Goal: Task Accomplishment & Management: Manage account settings

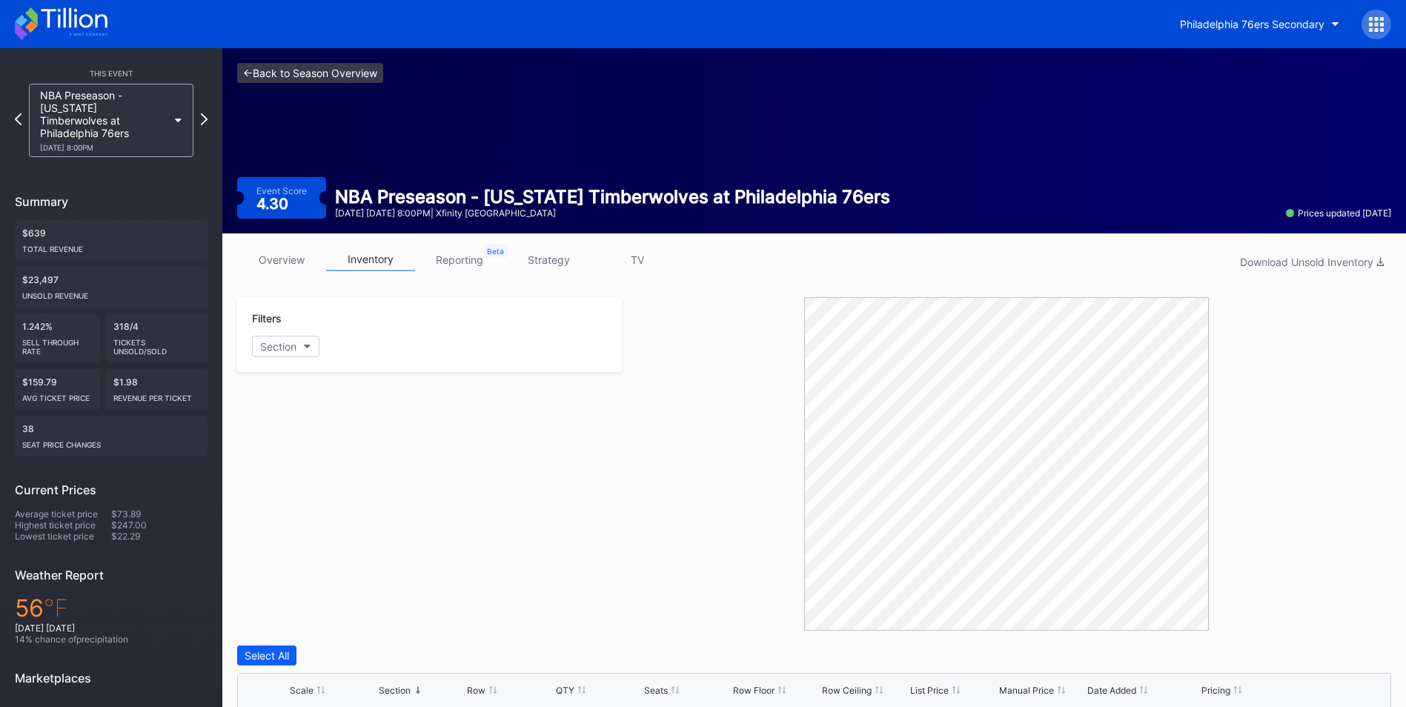
click at [283, 70] on link "<- Back to Season Overview" at bounding box center [310, 73] width 146 height 20
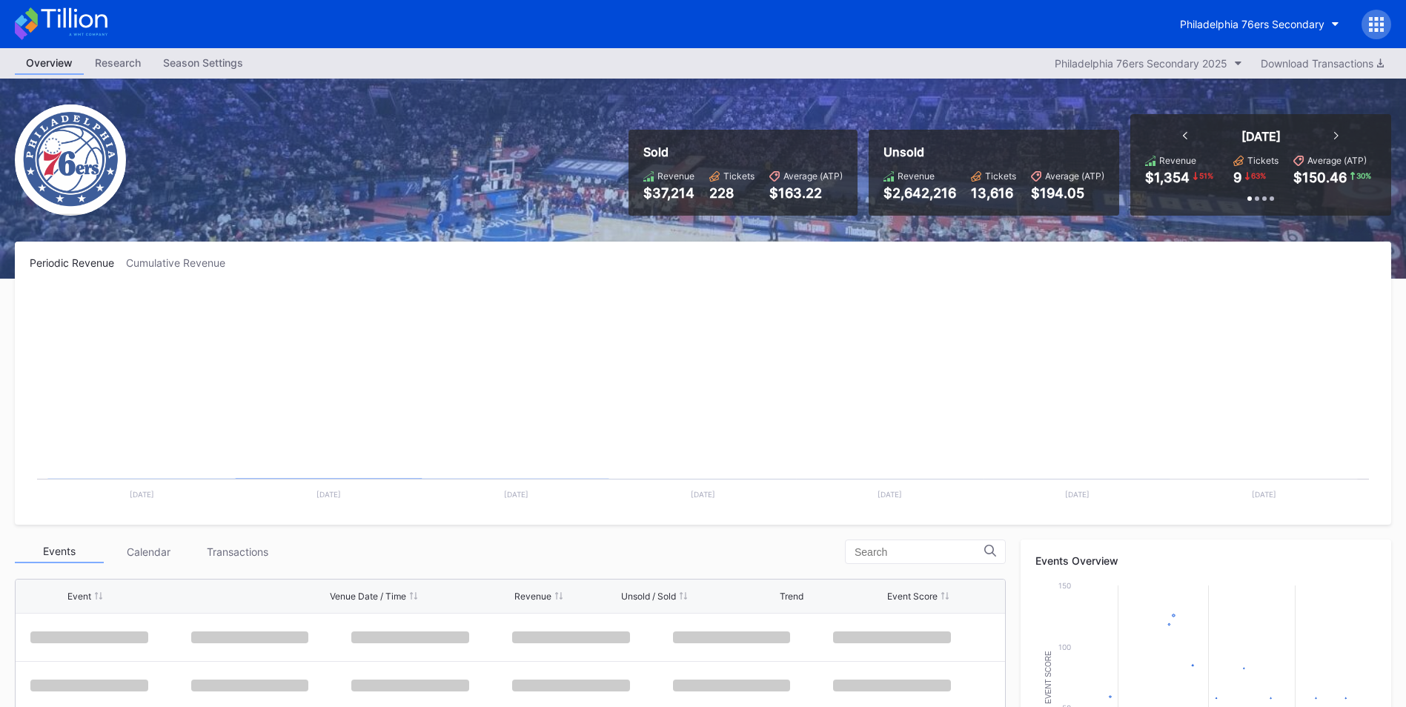
click at [1373, 26] on icon at bounding box center [1371, 24] width 4 height 4
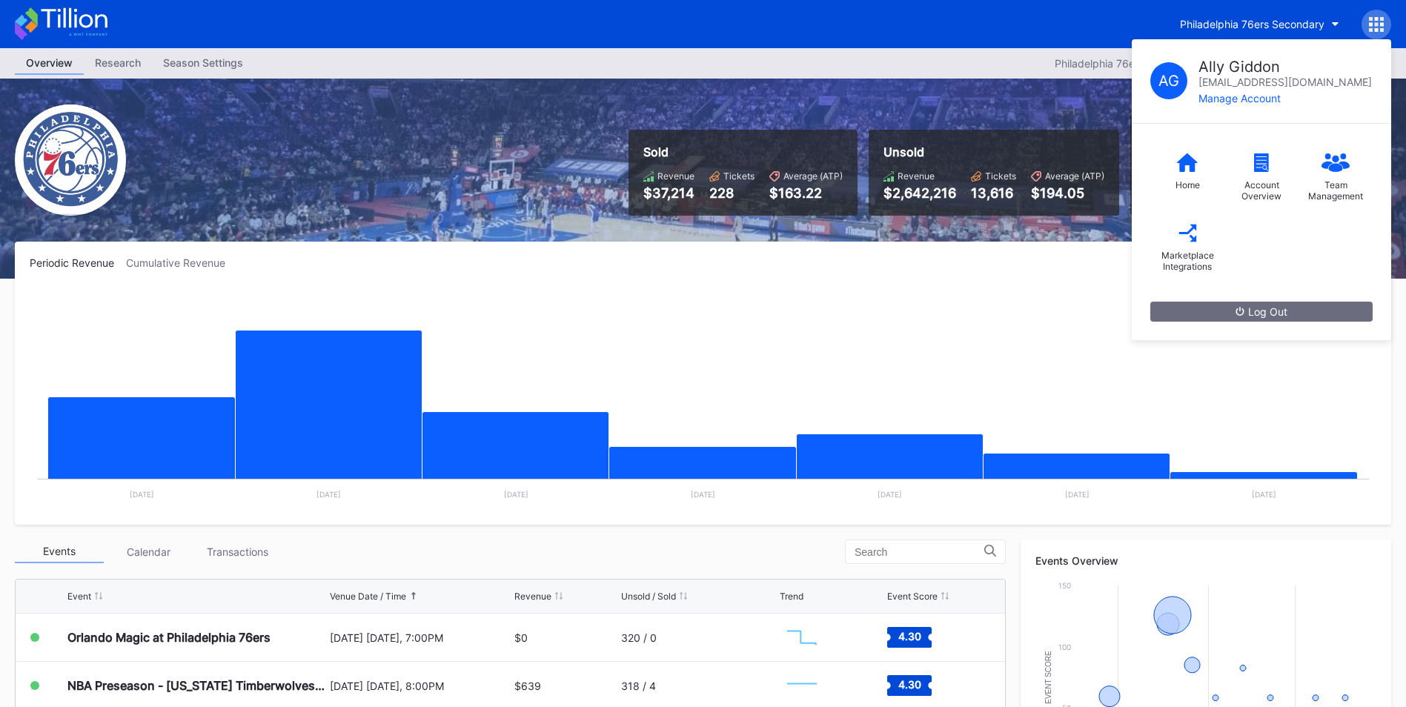
click at [924, 101] on div "Sold Revenue $37,214 Tickets 228 Average (ATP) $163.22 Unsold Revenue $2,642,21…" at bounding box center [703, 179] width 1406 height 200
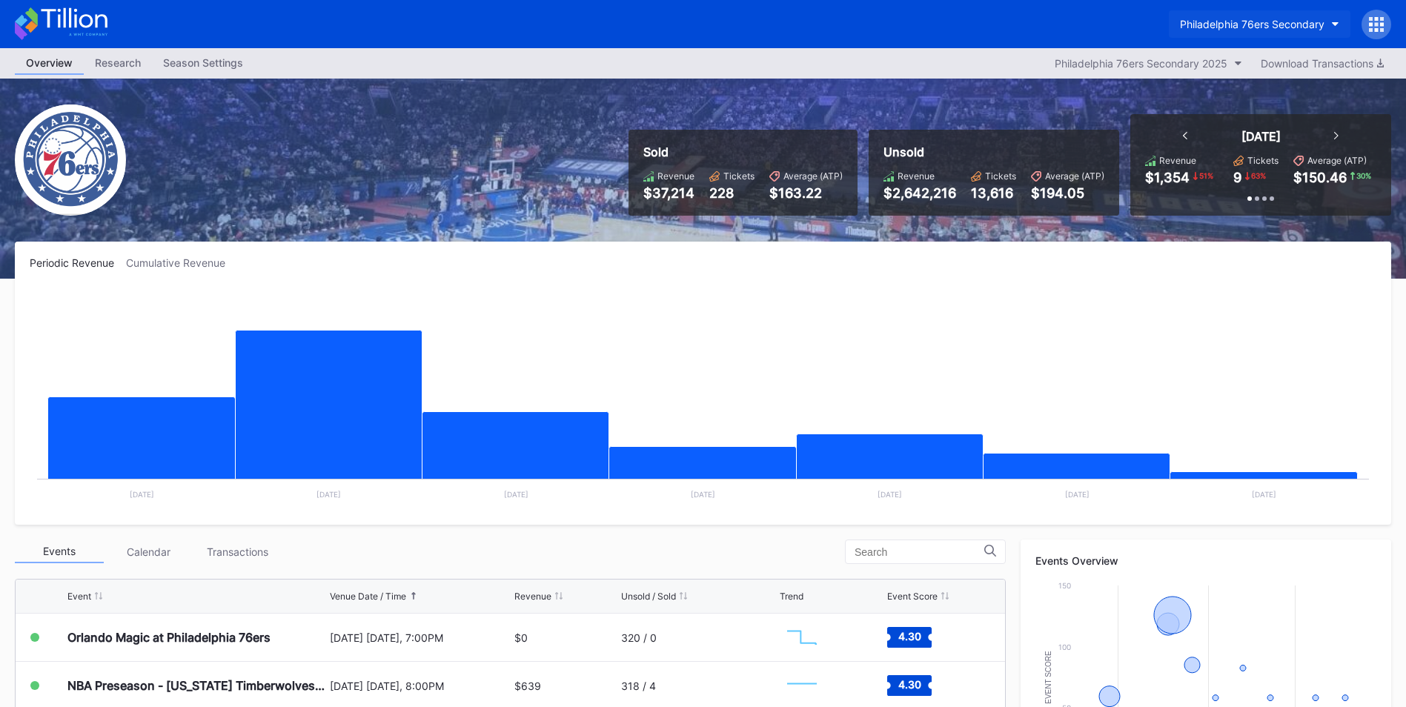
click at [1316, 24] on div "Philadelphia 76ers Secondary" at bounding box center [1252, 24] width 145 height 13
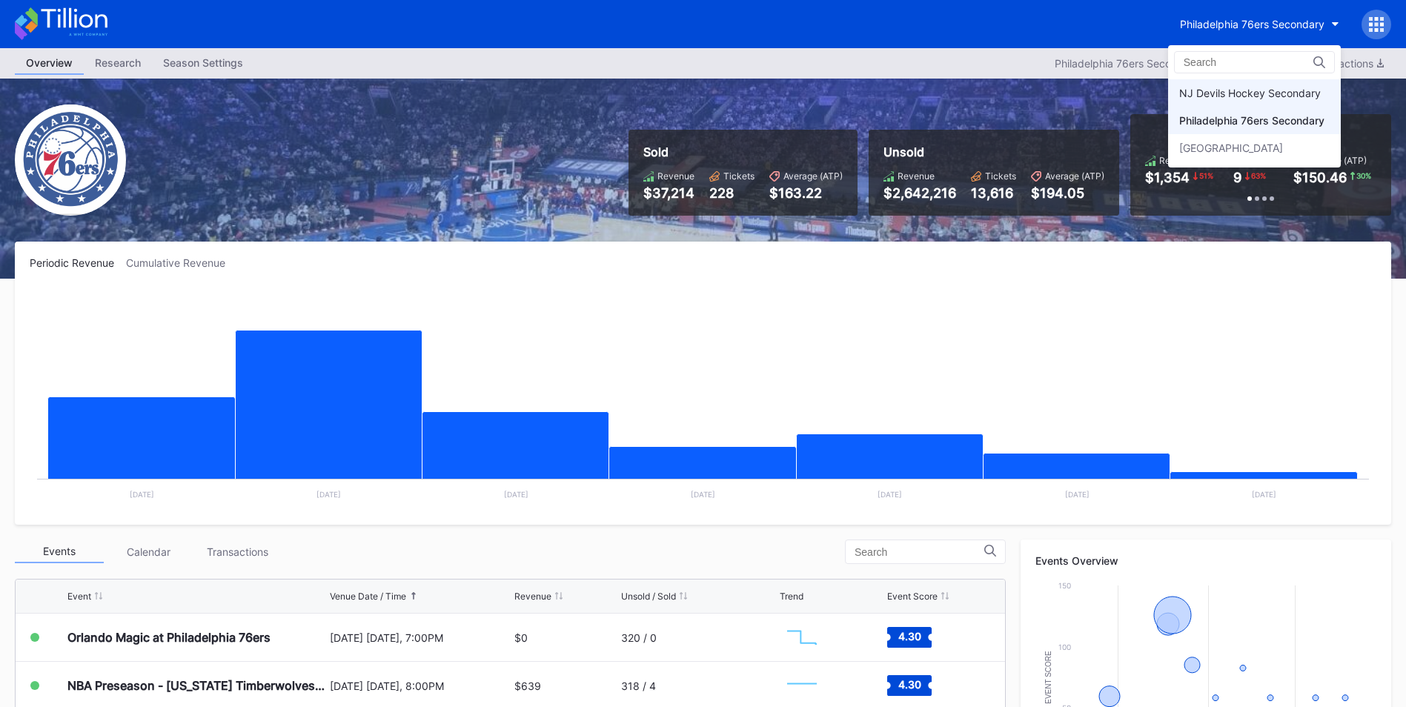
click at [1252, 95] on div "NJ Devils Hockey Secondary" at bounding box center [1250, 93] width 142 height 13
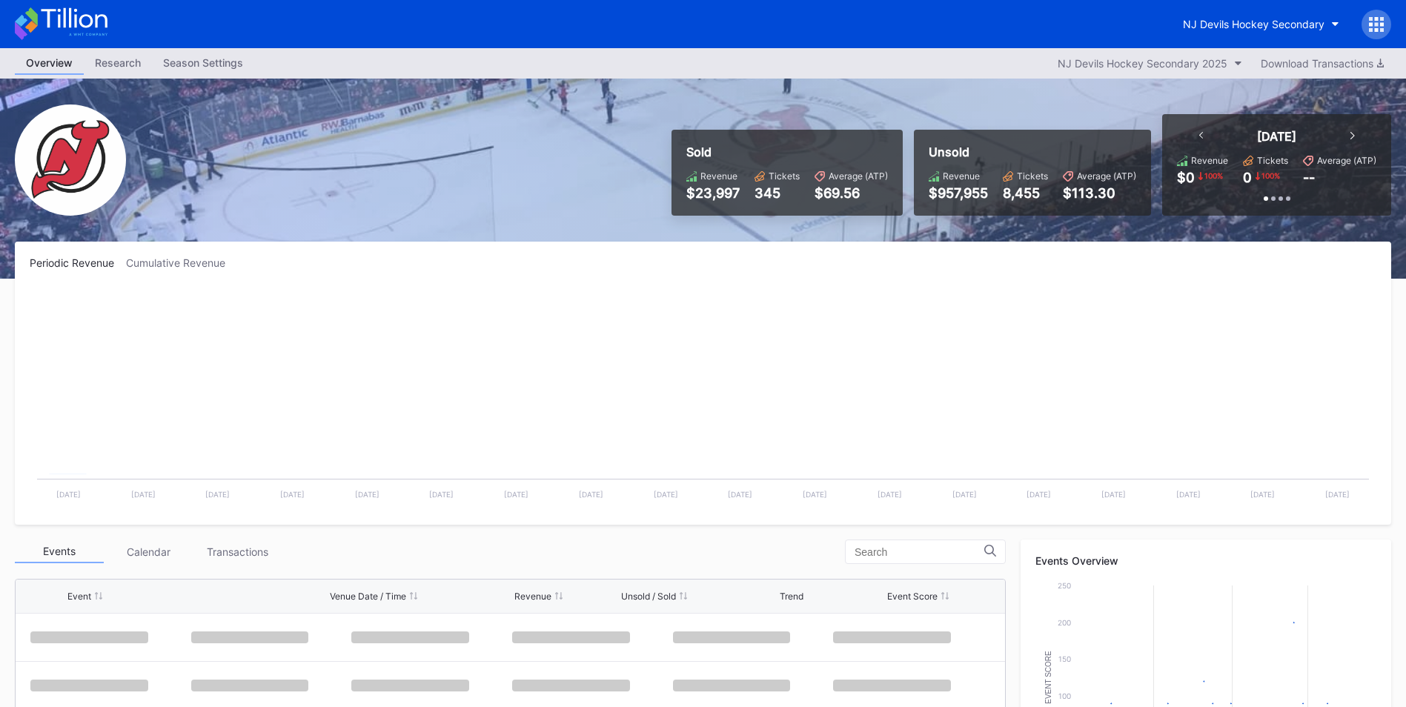
click at [1371, 24] on icon at bounding box center [1371, 24] width 4 height 4
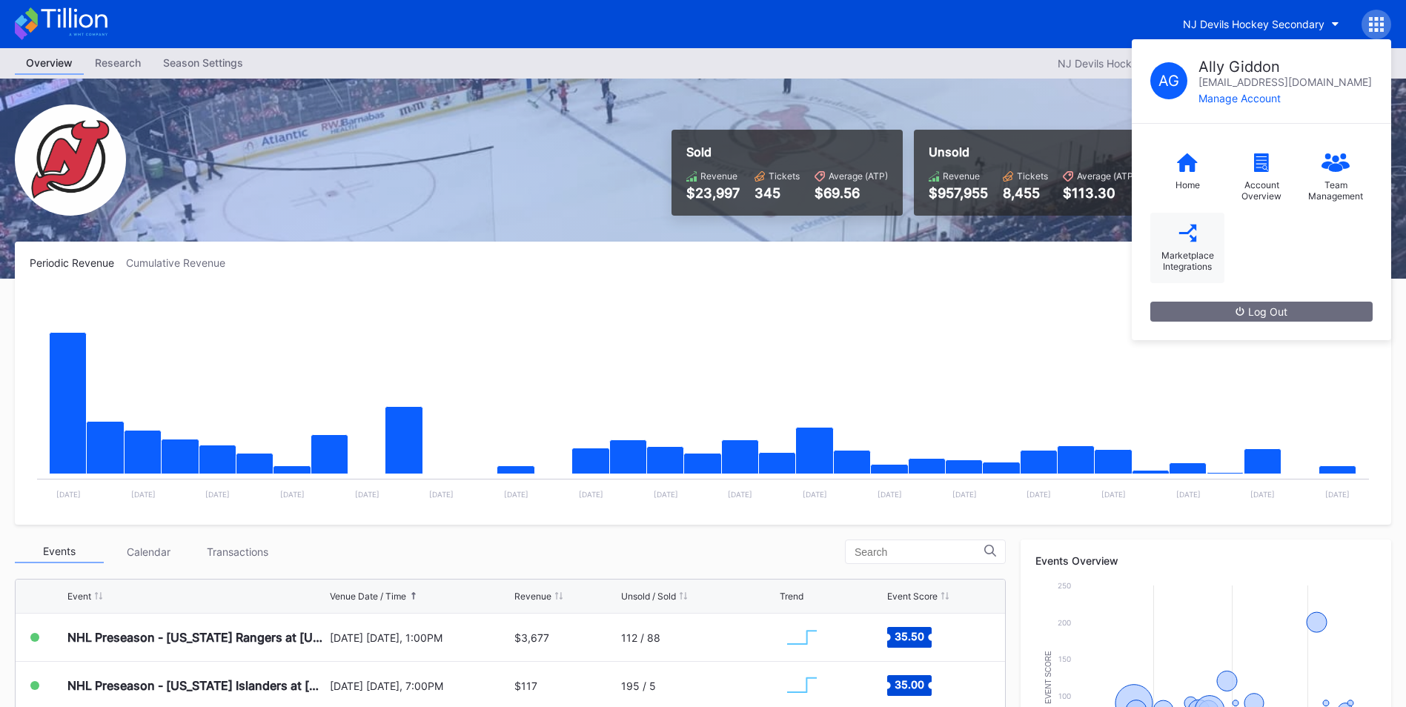
click at [1203, 245] on div "Marketplace Integrations" at bounding box center [1187, 248] width 74 height 70
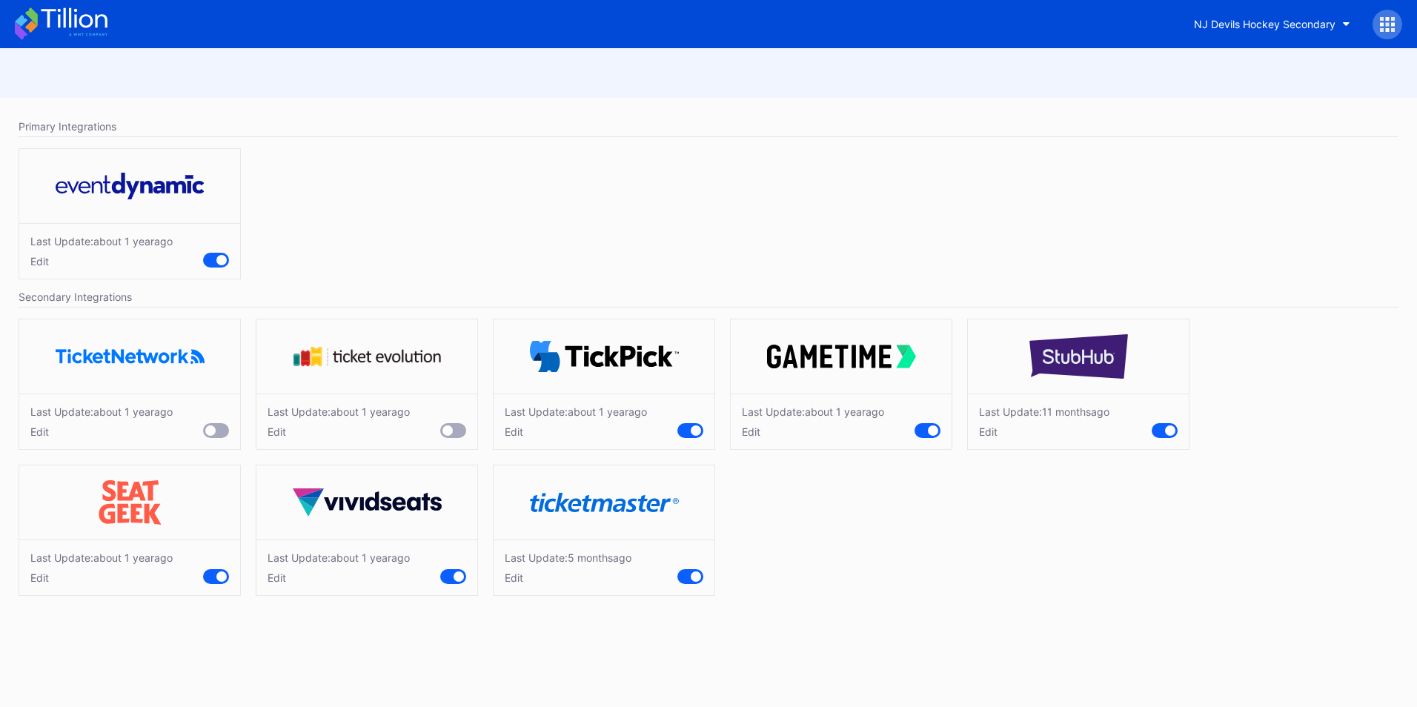
click at [522, 432] on div "Edit" at bounding box center [576, 431] width 142 height 13
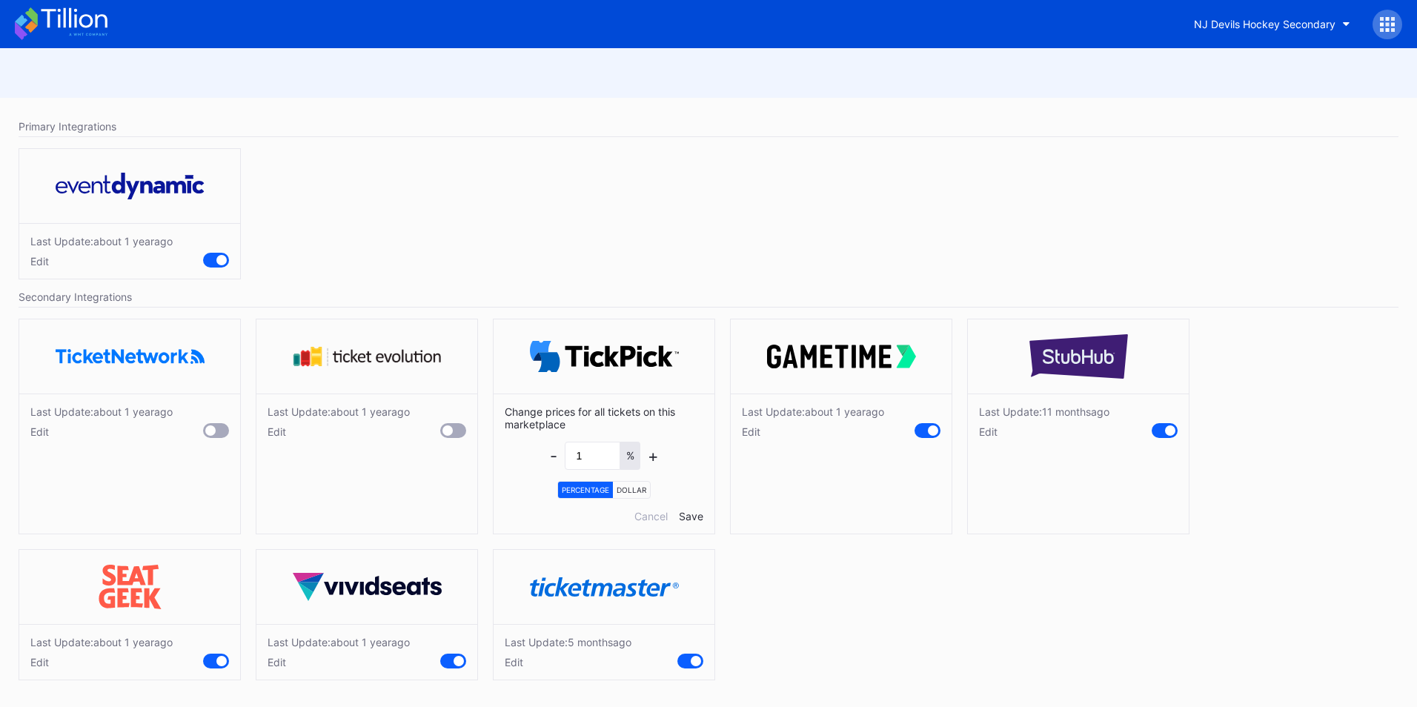
click at [751, 433] on div "Edit" at bounding box center [813, 431] width 142 height 13
click at [1001, 434] on div "Edit" at bounding box center [1044, 431] width 130 height 13
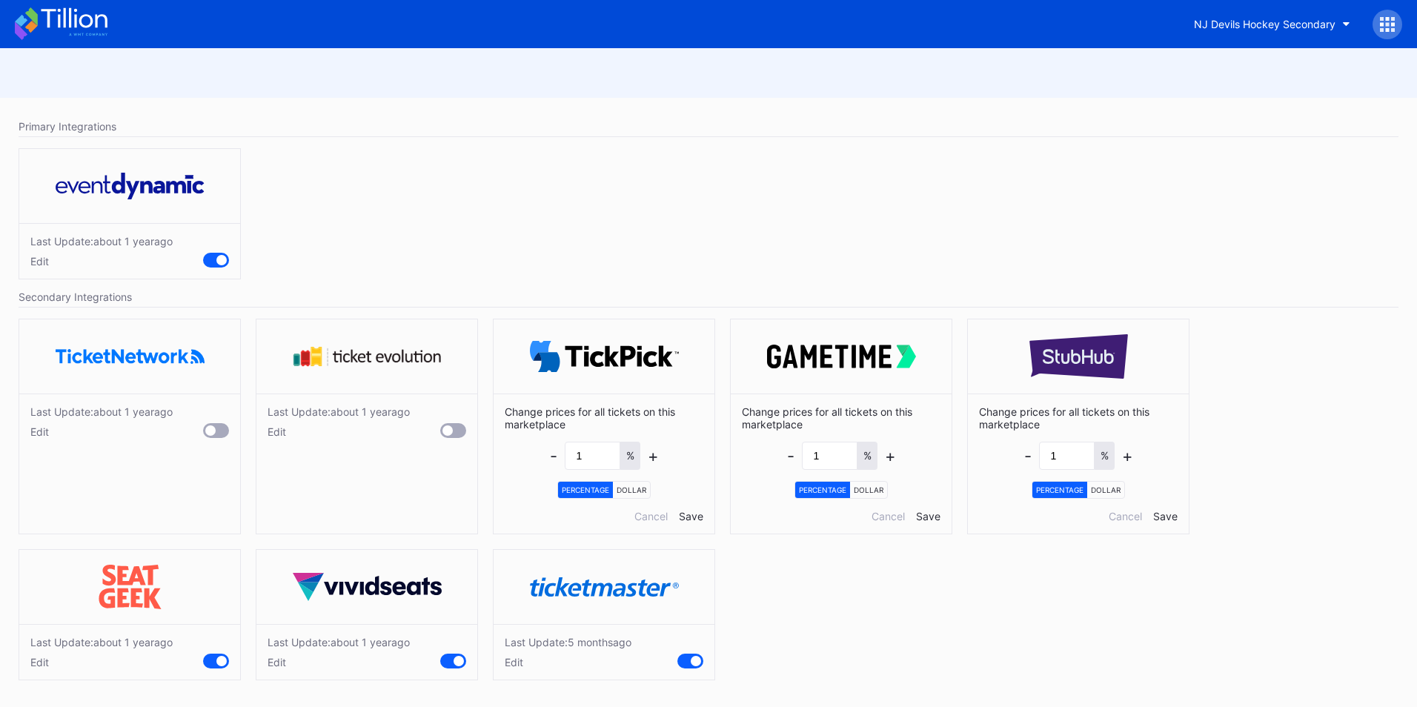
click at [43, 663] on div "Edit" at bounding box center [101, 662] width 142 height 13
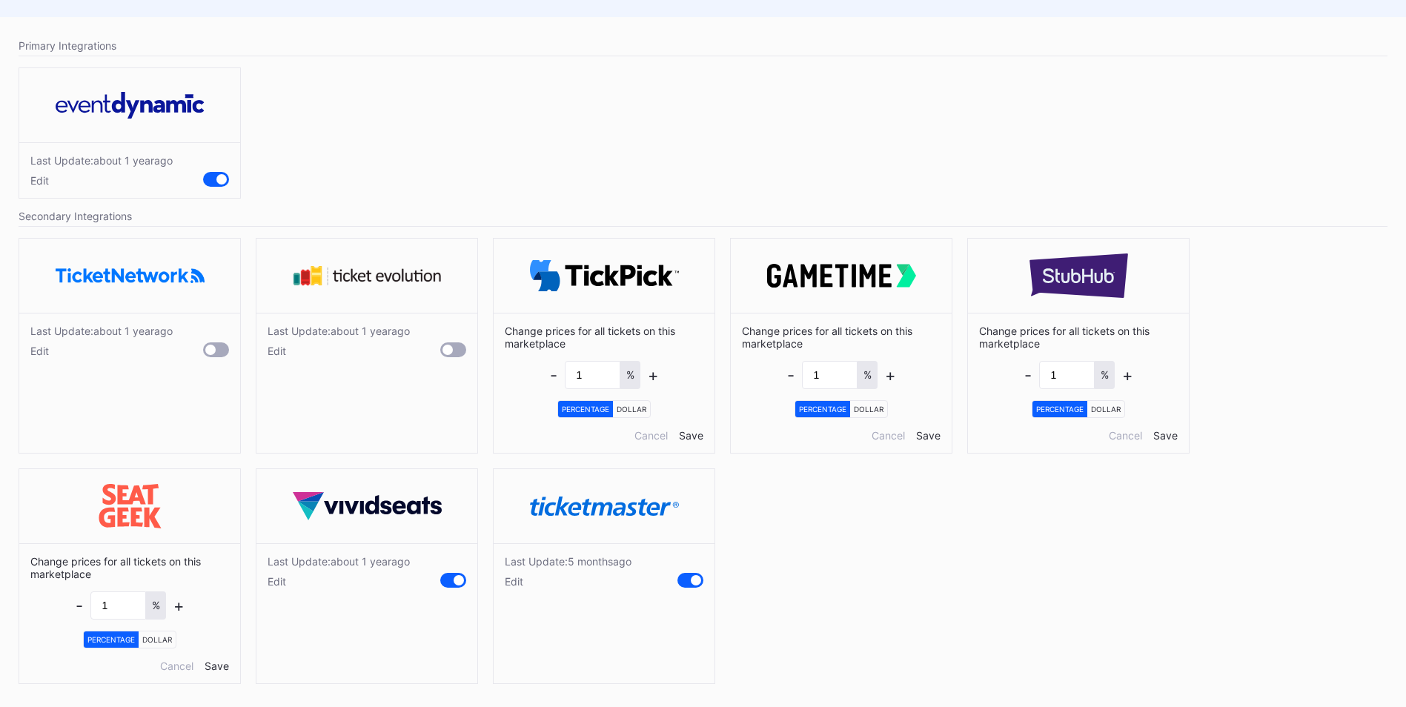
scroll to position [84, 0]
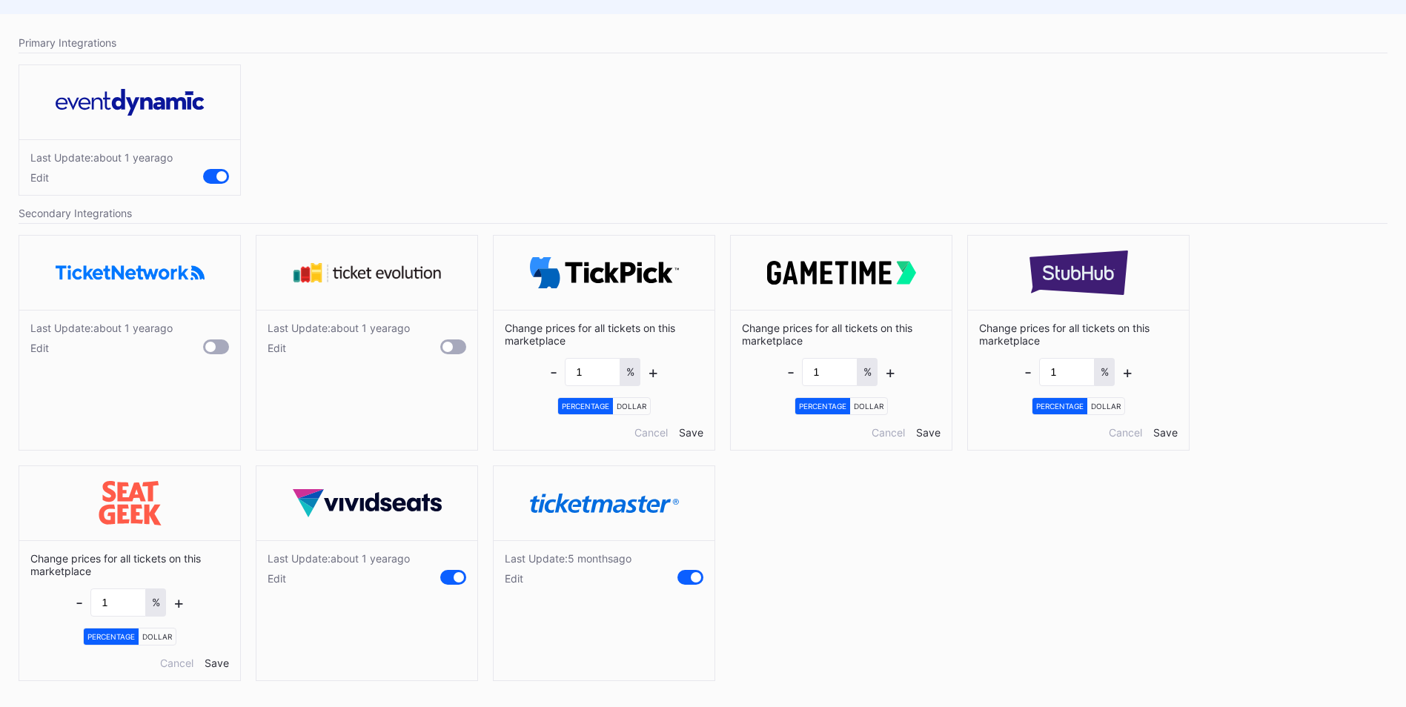
click at [279, 577] on div "Edit" at bounding box center [339, 578] width 142 height 13
click at [516, 580] on div "Edit" at bounding box center [568, 578] width 127 height 13
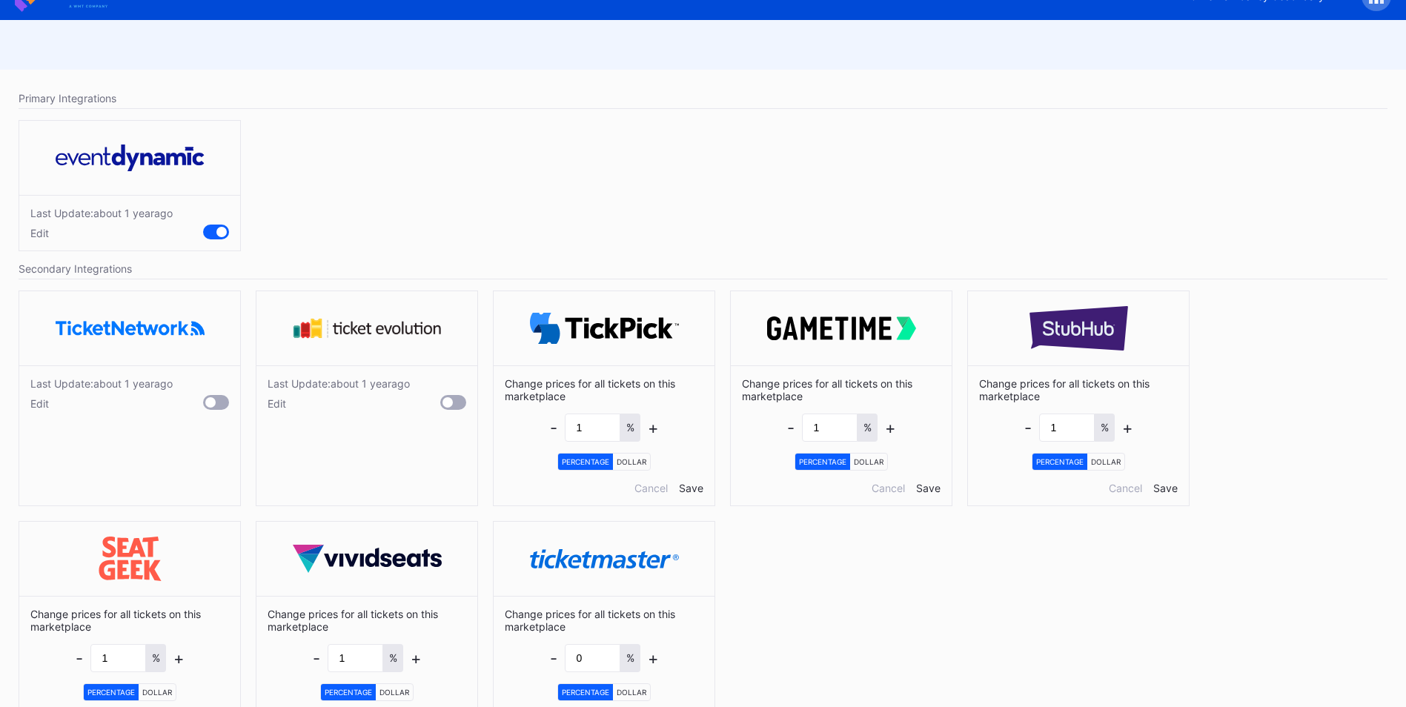
scroll to position [0, 0]
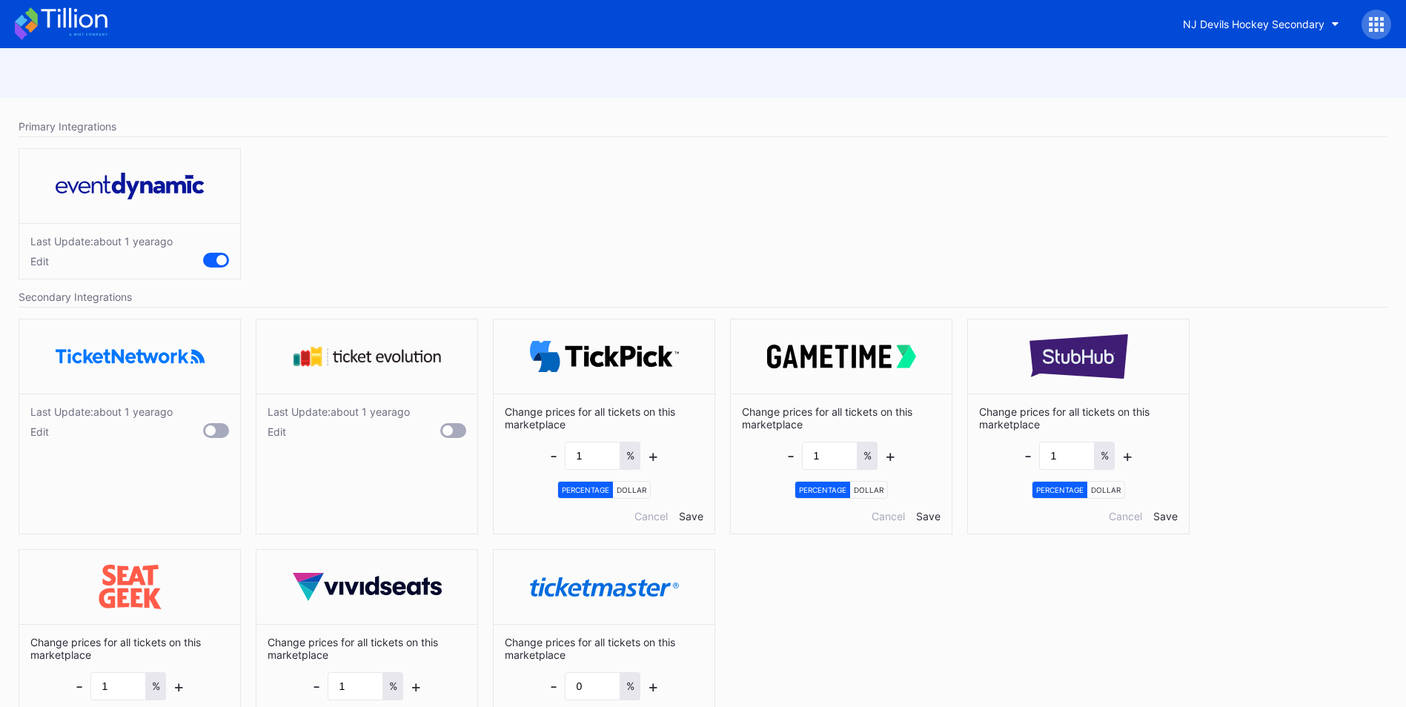
click at [59, 21] on icon at bounding box center [74, 18] width 66 height 20
